Goal: Task Accomplishment & Management: Use online tool/utility

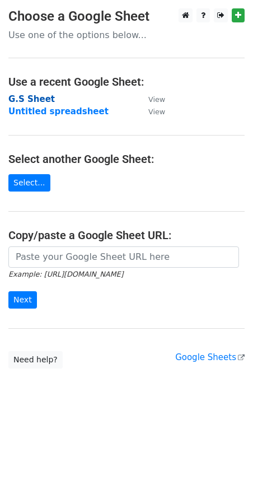
click at [27, 100] on strong "G.S Sheet" at bounding box center [31, 99] width 46 height 10
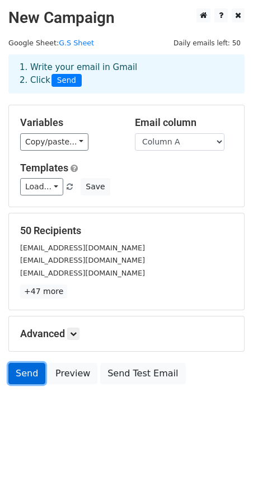
click at [24, 377] on link "Send" at bounding box center [26, 373] width 37 height 21
click at [29, 377] on link "Send" at bounding box center [26, 373] width 37 height 21
click at [74, 334] on icon at bounding box center [73, 333] width 7 height 7
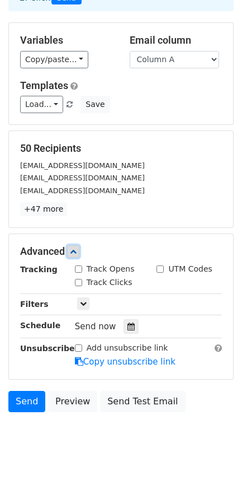
scroll to position [108, 0]
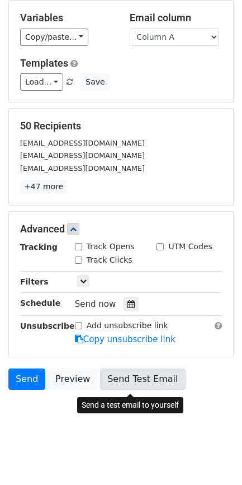
click at [124, 381] on link "Send Test Email" at bounding box center [142, 378] width 85 height 21
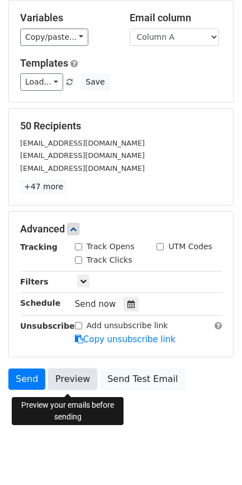
click at [60, 382] on link "Preview" at bounding box center [72, 378] width 49 height 21
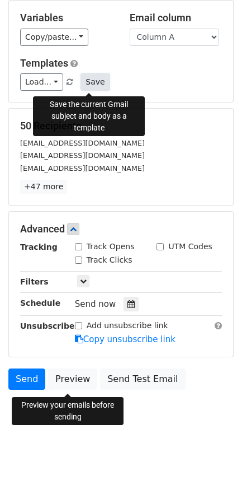
click at [81, 77] on button "Save" at bounding box center [95, 81] width 29 height 17
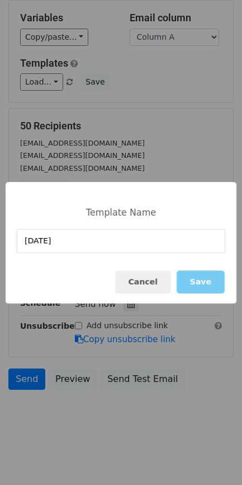
type input "18-sept-2025"
click at [193, 286] on button "Save" at bounding box center [201, 281] width 48 height 23
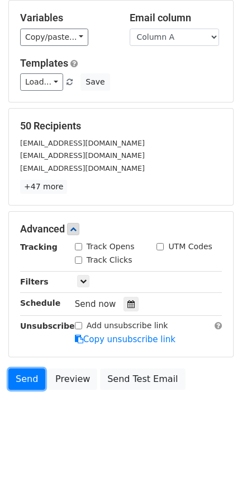
click at [24, 381] on link "Send" at bounding box center [26, 378] width 37 height 21
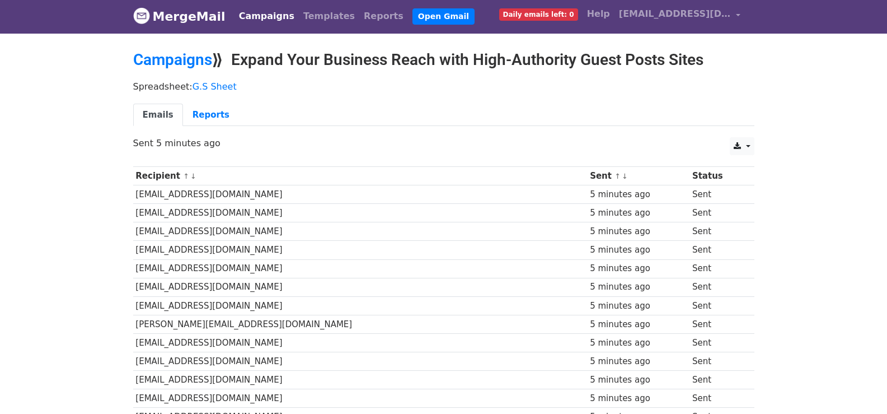
scroll to position [3, 0]
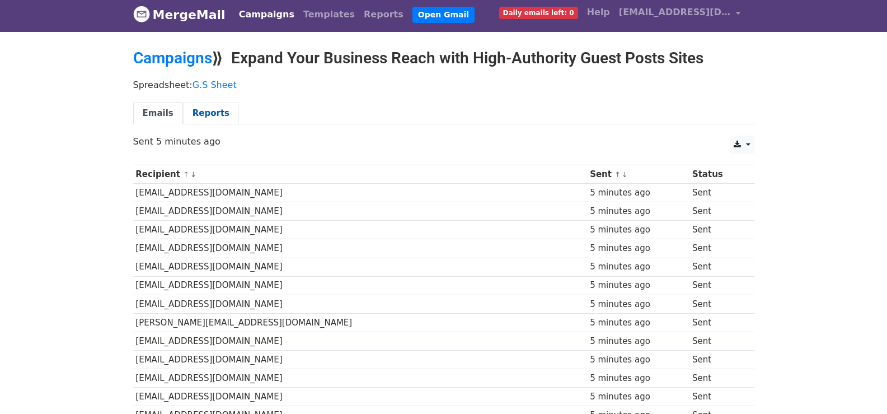
click at [205, 104] on link "Reports" at bounding box center [211, 113] width 56 height 23
